Goal: Find specific page/section: Find specific page/section

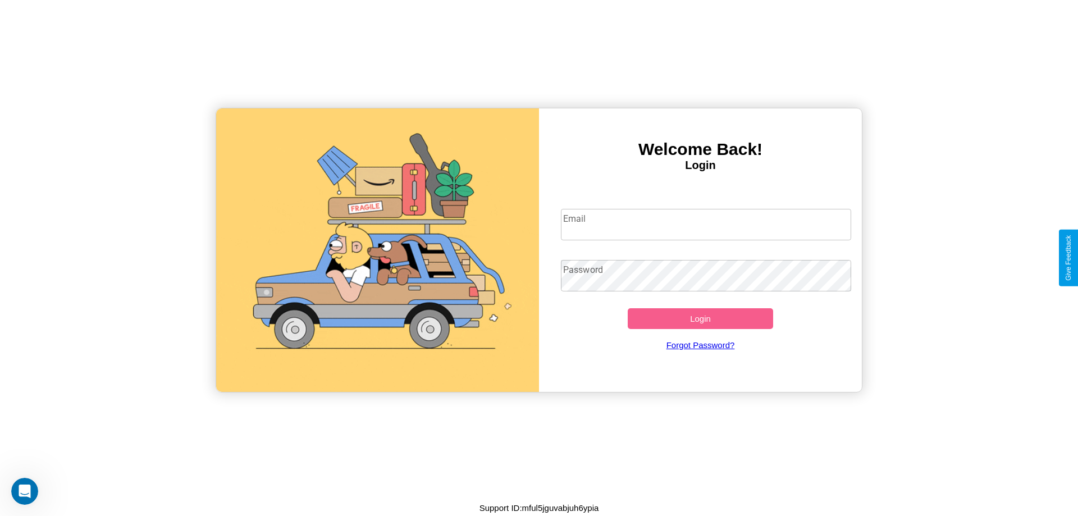
click at [706, 224] on input "Email" at bounding box center [706, 224] width 291 height 31
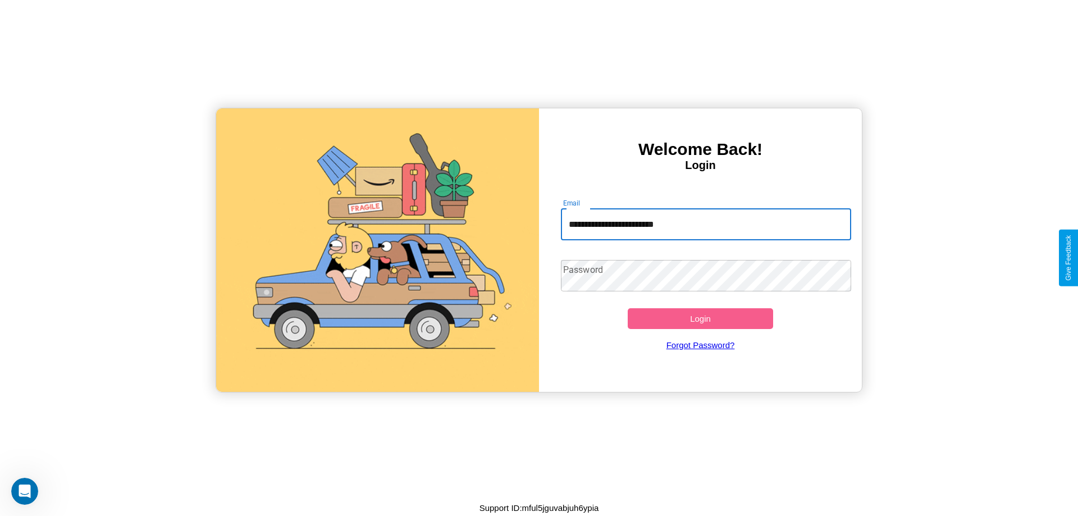
type input "**********"
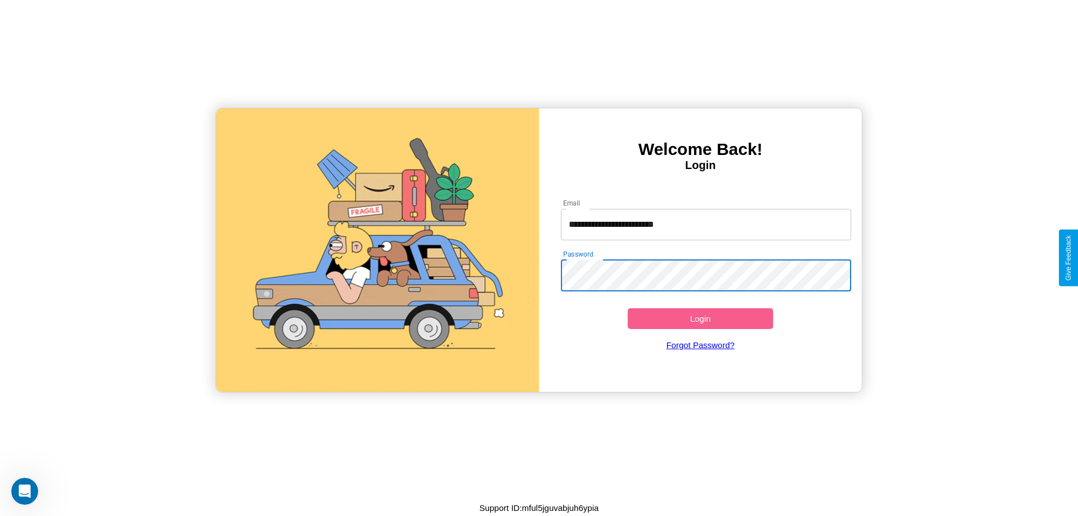
click at [700, 318] on button "Login" at bounding box center [700, 318] width 145 height 21
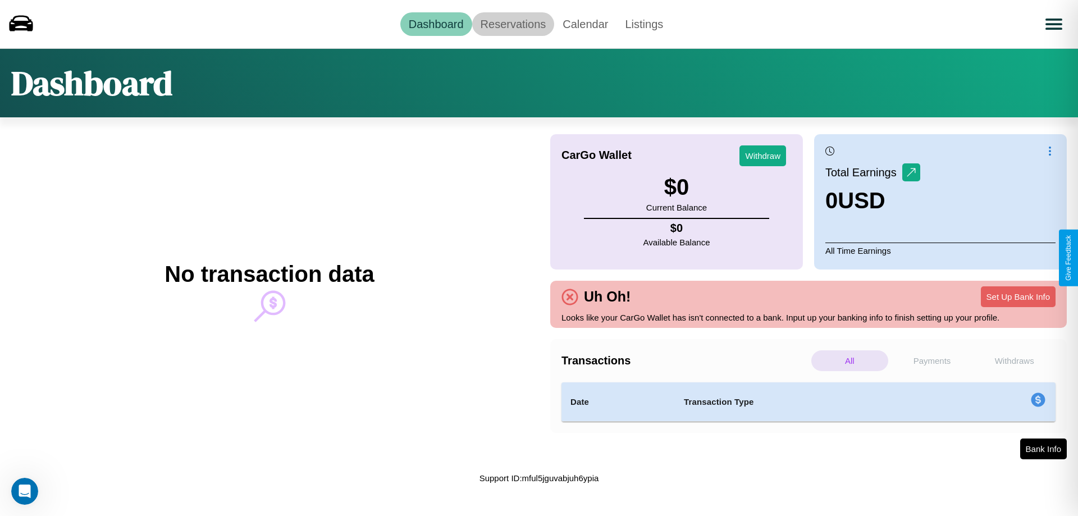
click at [513, 24] on link "Reservations" at bounding box center [513, 24] width 83 height 24
